Goal: Navigation & Orientation: Find specific page/section

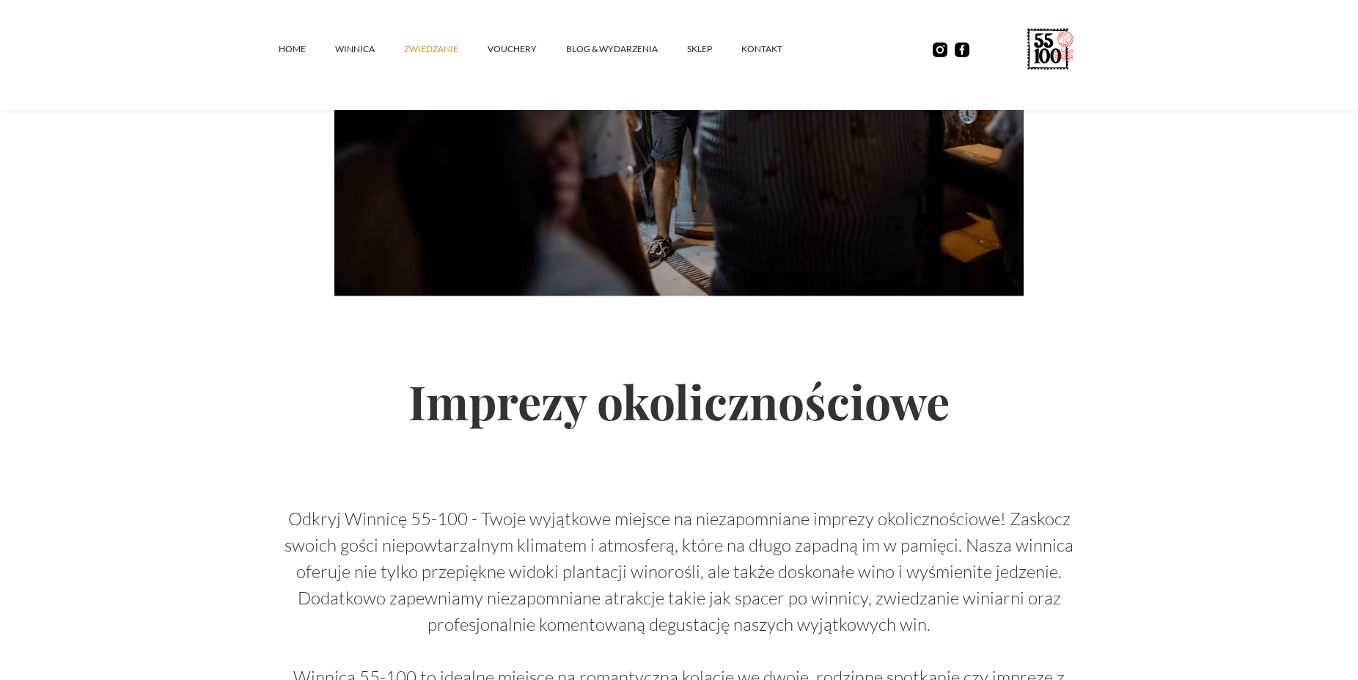
scroll to position [1571, 0]
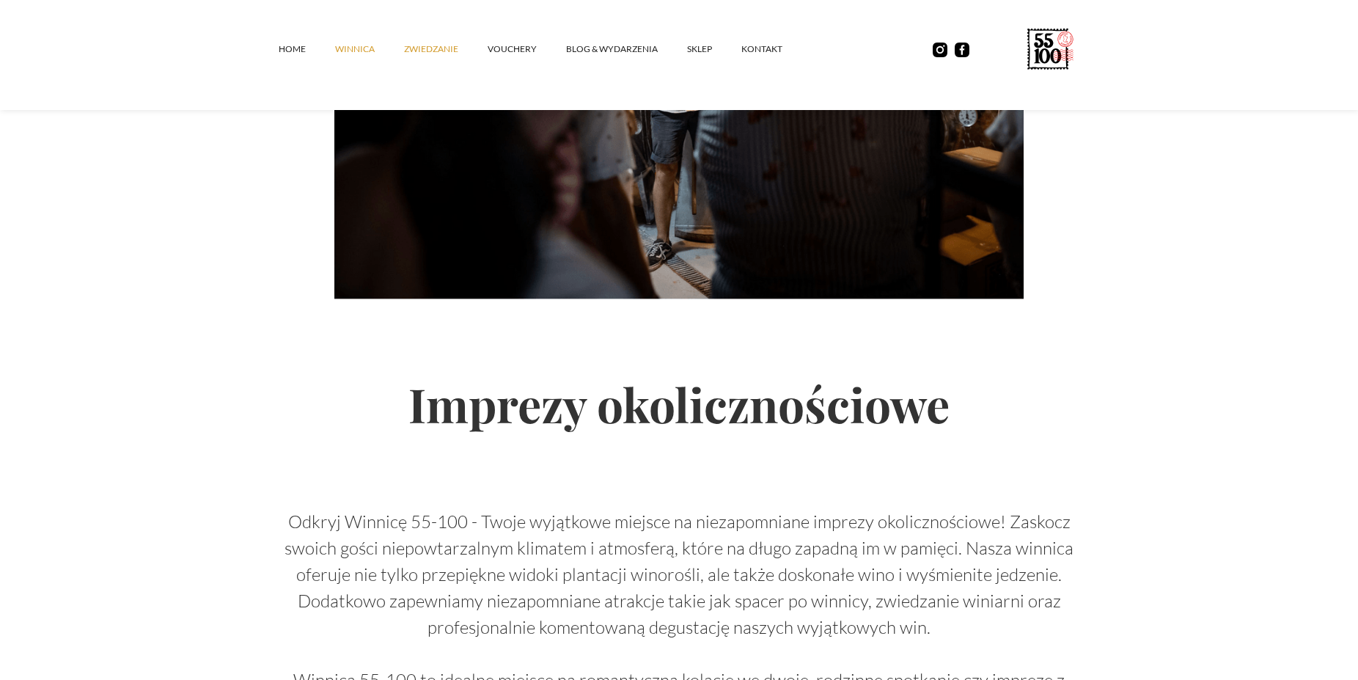
click at [347, 51] on link "winnica" at bounding box center [369, 49] width 69 height 44
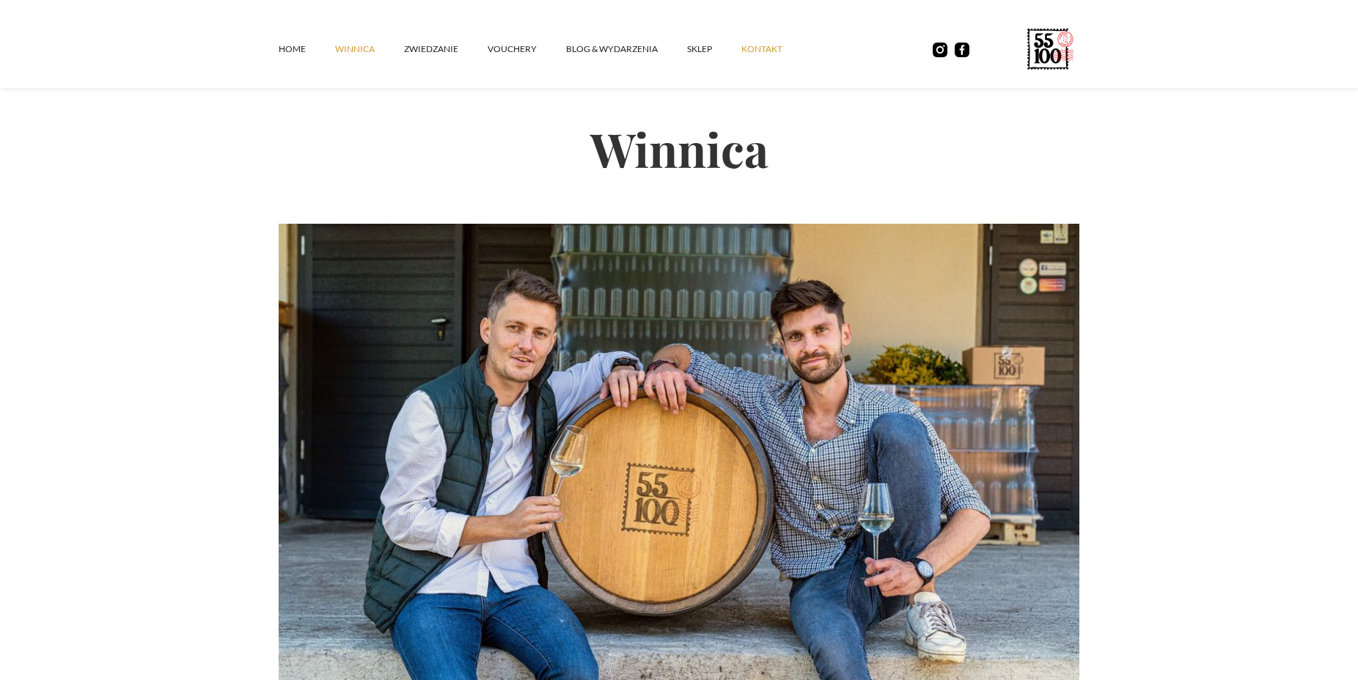
click at [745, 51] on link "kontakt" at bounding box center [776, 49] width 70 height 44
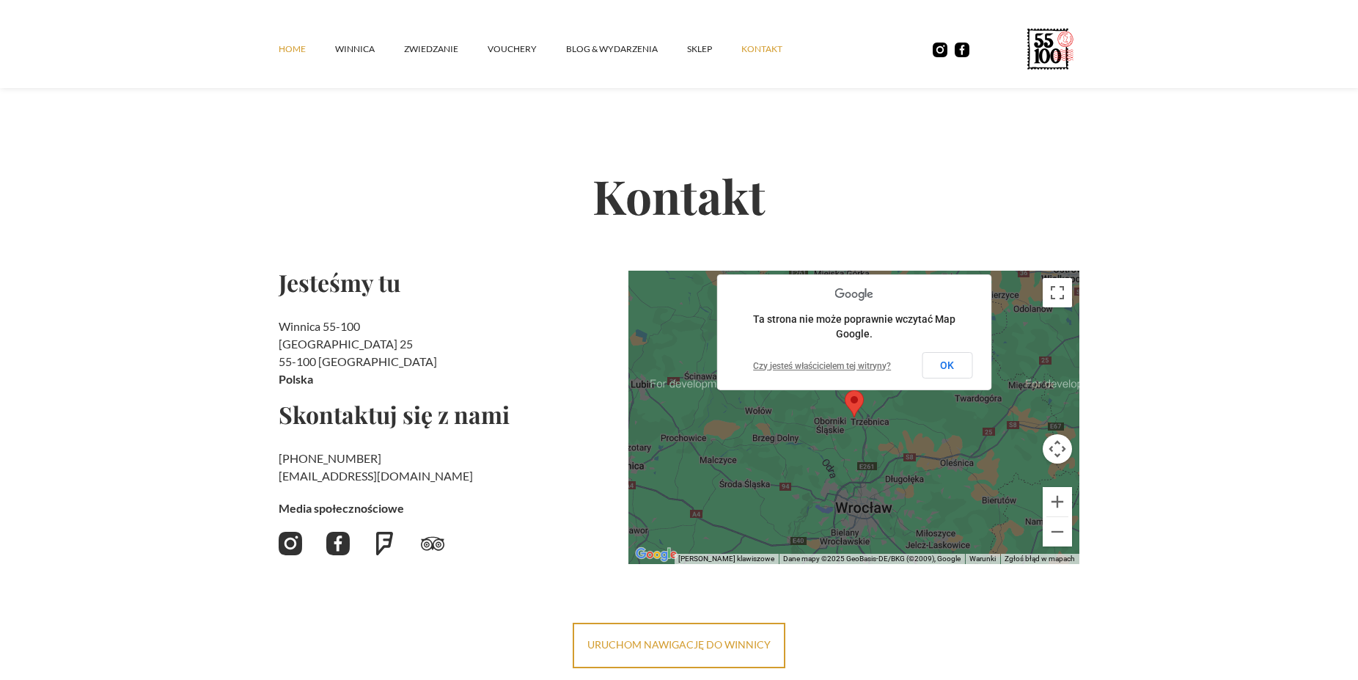
click at [296, 46] on link "Home" at bounding box center [307, 49] width 56 height 44
